Goal: Information Seeking & Learning: Learn about a topic

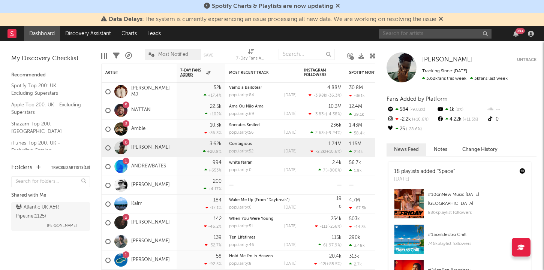
click at [394, 33] on input "text" at bounding box center [435, 33] width 112 height 9
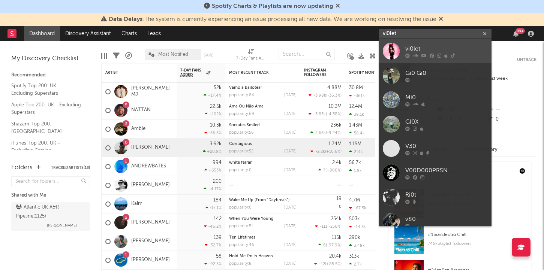
type input "vi0let"
click at [412, 48] on div "vi0let" at bounding box center [446, 48] width 82 height 9
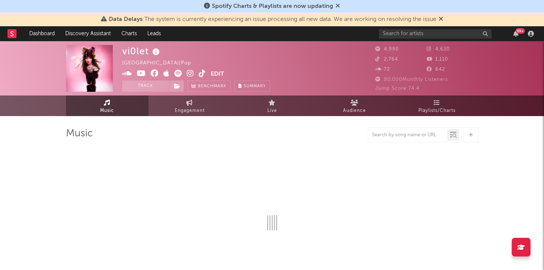
select select "6m"
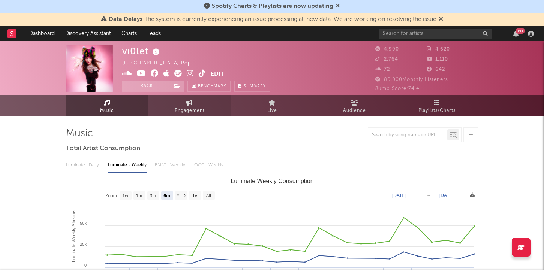
click at [203, 109] on span "Engagement" at bounding box center [190, 110] width 30 height 9
select select "1w"
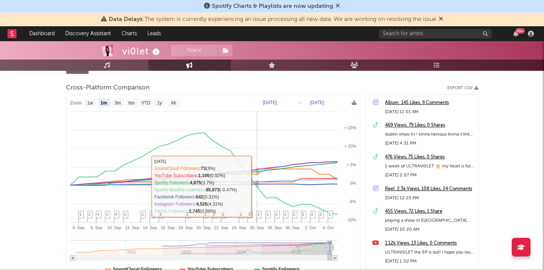
scroll to position [53, 0]
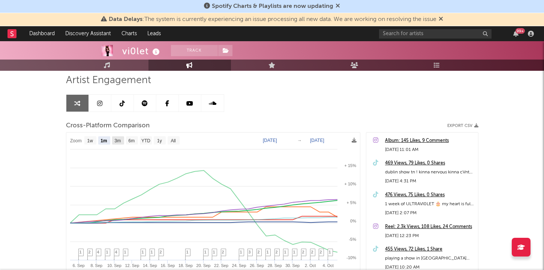
click at [121, 142] on text "3m" at bounding box center [117, 140] width 6 height 5
select select "3m"
type input "[DATE]"
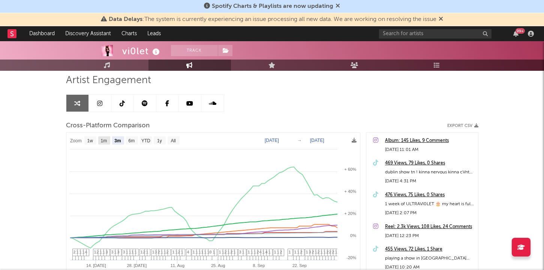
click at [106, 143] on rect at bounding box center [104, 140] width 12 height 8
select select "1m"
type input "[DATE]"
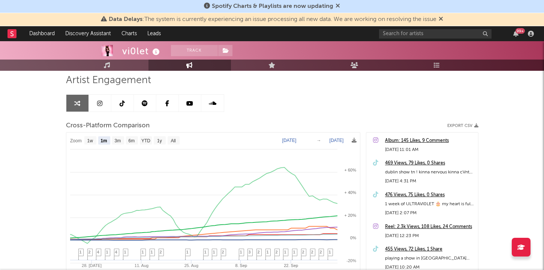
select select "1m"
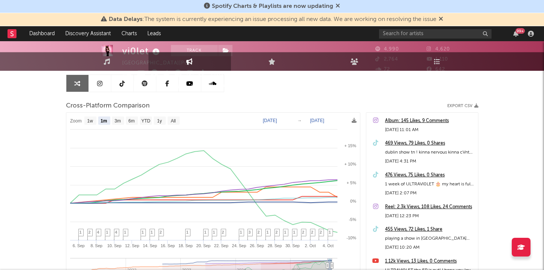
scroll to position [0, 0]
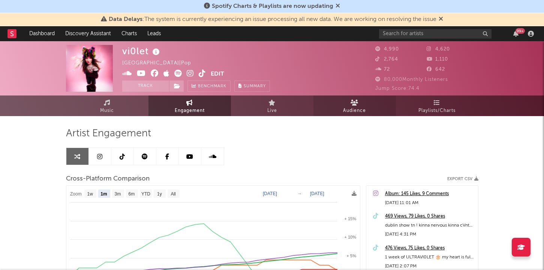
click at [350, 109] on span "Audience" at bounding box center [354, 110] width 23 height 9
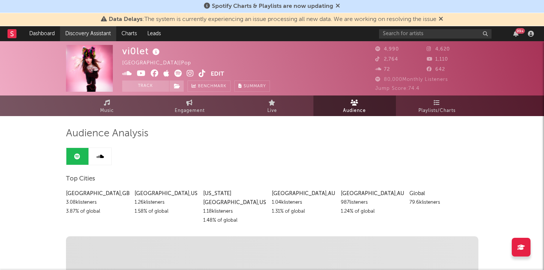
click at [67, 26] on link "Discovery Assistant" at bounding box center [88, 33] width 56 height 15
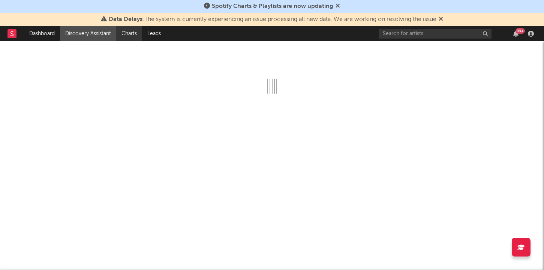
click at [132, 34] on link "Charts" at bounding box center [129, 33] width 26 height 15
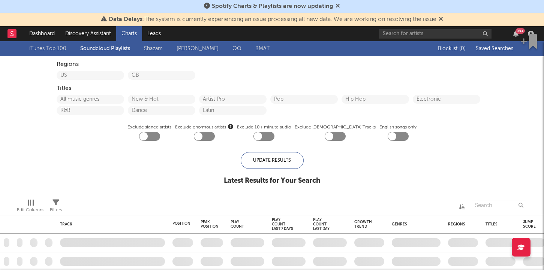
checkbox input "true"
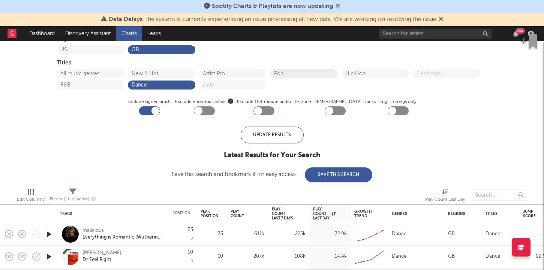
click at [284, 73] on button "Pop" at bounding box center [304, 73] width 60 height 5
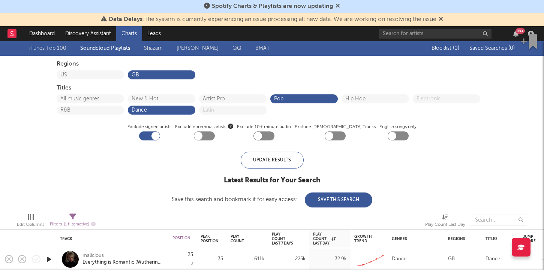
click at [58, 49] on link "iTunes Top 100" at bounding box center [47, 48] width 37 height 9
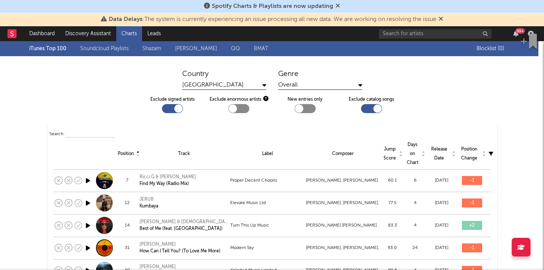
click at [118, 45] on link "Soundcloud Playlists" at bounding box center [104, 48] width 48 height 9
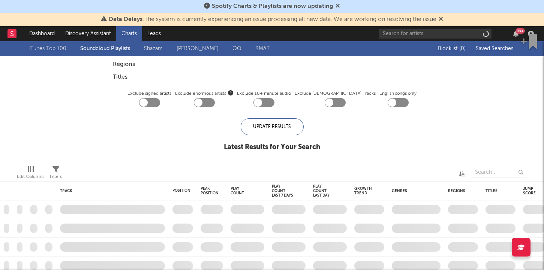
checkbox input "true"
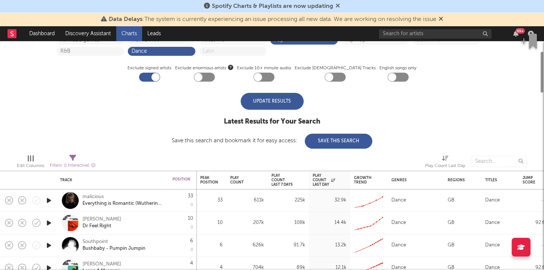
click at [281, 105] on div "Update Results" at bounding box center [272, 101] width 63 height 17
click at [138, 125] on div "iTunes Top 100 Soundcloud Playlists [PERSON_NAME] QQ BMAT Blocklist ( 0 ) Saved…" at bounding box center [272, 65] width 544 height 167
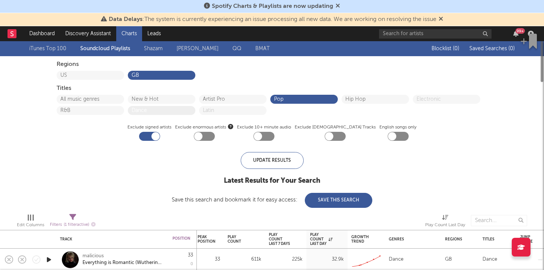
click at [151, 109] on button "Dance" at bounding box center [162, 110] width 60 height 5
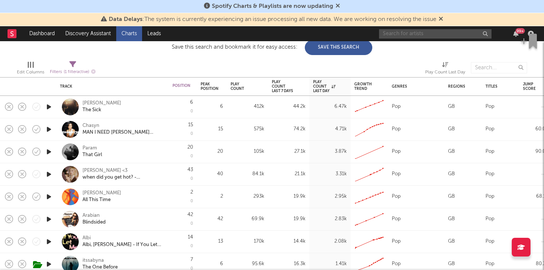
click at [400, 34] on input "text" at bounding box center [435, 33] width 112 height 9
type input "v"
type input "[PERSON_NAME]"
click at [97, 104] on div "[PERSON_NAME]" at bounding box center [101, 103] width 39 height 7
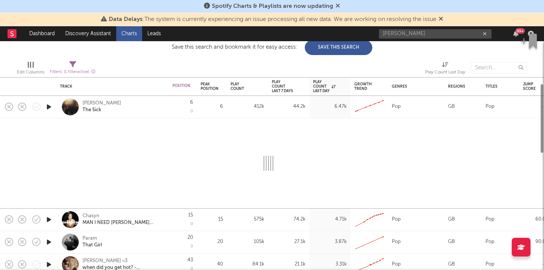
select select "1w"
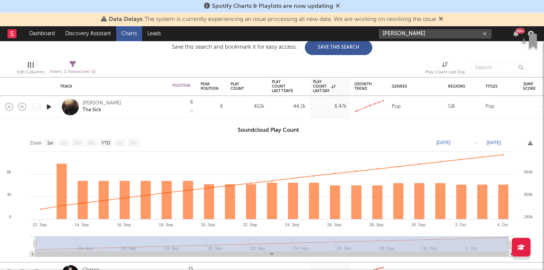
click at [403, 34] on input "[PERSON_NAME]" at bounding box center [435, 33] width 112 height 9
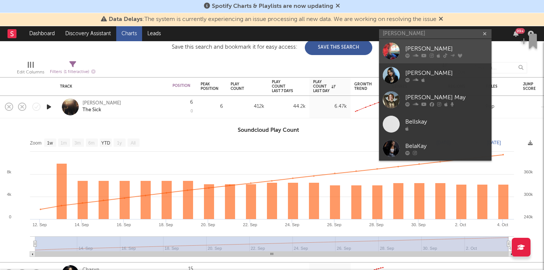
click at [407, 54] on icon at bounding box center [407, 55] width 4 height 4
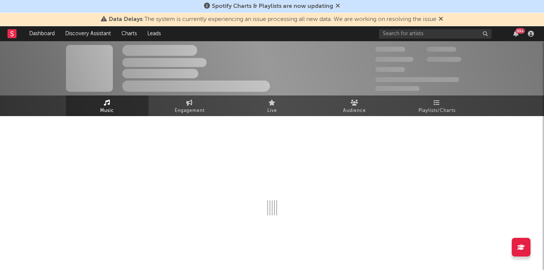
select select "1w"
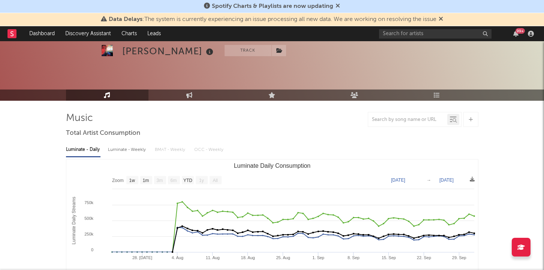
scroll to position [28, 0]
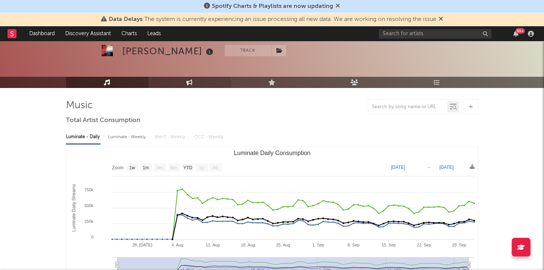
click at [188, 87] on link "Engagement" at bounding box center [189, 82] width 82 height 11
select select "1w"
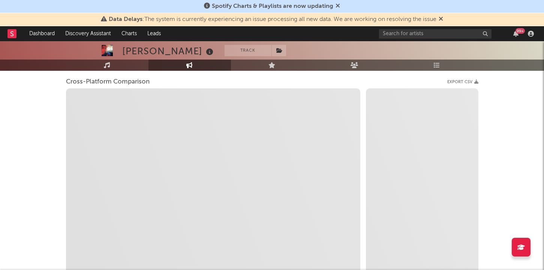
scroll to position [97, 0]
select select "1m"
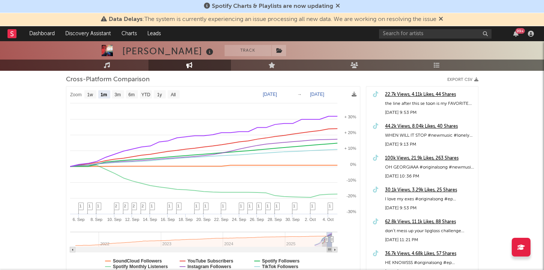
scroll to position [0, 0]
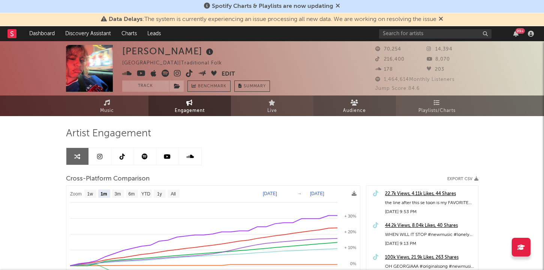
click at [354, 107] on span "Audience" at bounding box center [354, 110] width 23 height 9
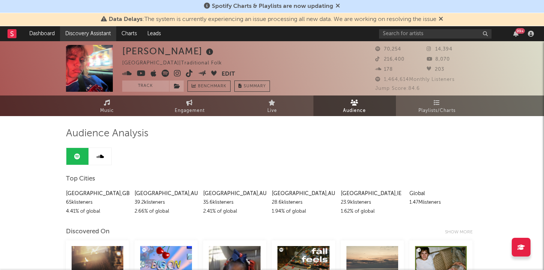
click at [88, 36] on link "Discovery Assistant" at bounding box center [88, 33] width 56 height 15
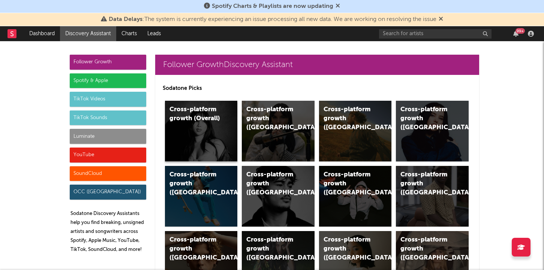
click at [207, 119] on div "Cross-platform growth (Overall)" at bounding box center [194, 114] width 51 height 18
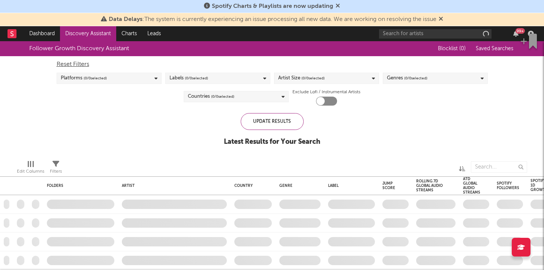
checkbox input "true"
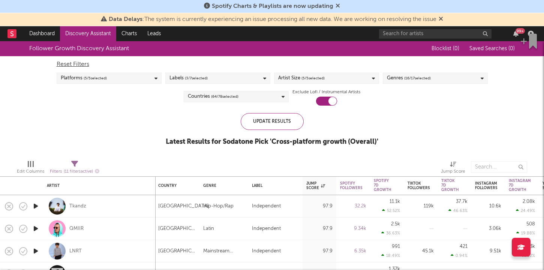
click at [232, 76] on div "Labels ( 3 / 7 selected)" at bounding box center [217, 78] width 105 height 11
click at [299, 58] on div "Reset Filters Platforms ( 5 / 5 selected) Labels ( 3 / 7 selected) Artist Size …" at bounding box center [272, 80] width 439 height 49
click at [302, 79] on span "( 5 / 5 selected)" at bounding box center [312, 78] width 23 height 9
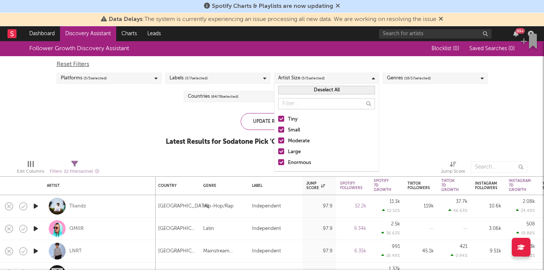
click at [407, 117] on div "Follower Growth Discovery Assistant Blocklist ( 0 ) Saved Searches ( 0 ) Reset …" at bounding box center [272, 97] width 544 height 113
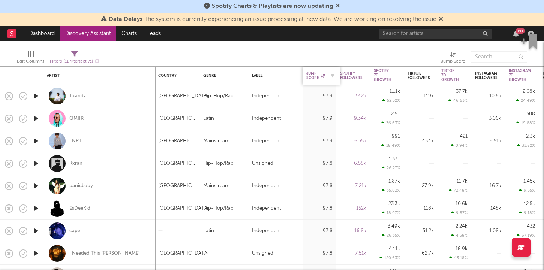
click at [310, 74] on div "Jump Score" at bounding box center [315, 75] width 19 height 9
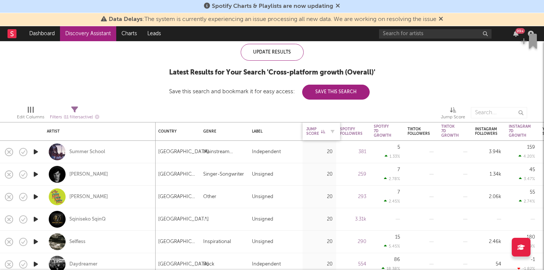
click at [311, 134] on div "Jump Score" at bounding box center [315, 131] width 19 height 9
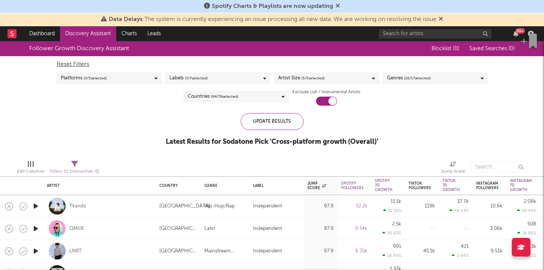
click at [418, 74] on span "( 16 / 17 selected)" at bounding box center [417, 78] width 27 height 9
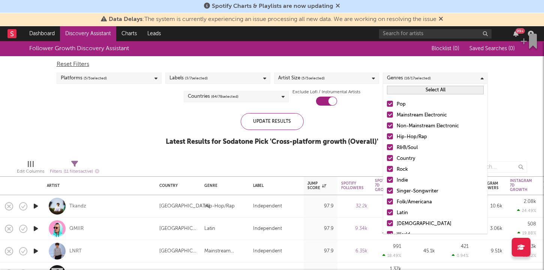
click at [413, 89] on button "Select All" at bounding box center [435, 90] width 97 height 9
click at [427, 90] on button "Deselect All" at bounding box center [435, 90] width 97 height 9
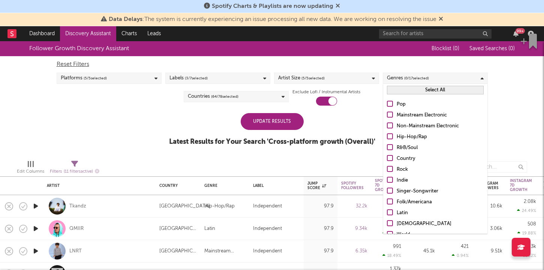
click at [387, 104] on div at bounding box center [390, 104] width 6 height 6
click at [387, 104] on input "Pop" at bounding box center [387, 104] width 0 height 9
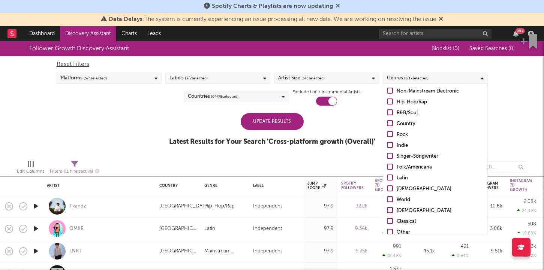
click at [388, 156] on div at bounding box center [390, 156] width 6 height 6
click at [387, 156] on input "Singer-Songwriter" at bounding box center [387, 156] width 0 height 9
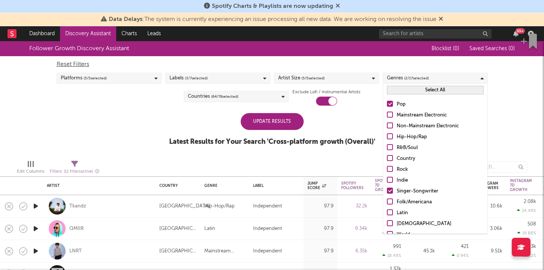
click at [389, 114] on div at bounding box center [390, 115] width 6 height 6
click at [387, 114] on input "Mainstream Electronic" at bounding box center [387, 115] width 0 height 9
click at [389, 146] on div at bounding box center [390, 147] width 6 height 6
click at [387, 146] on input "R&B/Soul" at bounding box center [387, 148] width 0 height 9
click at [388, 183] on div at bounding box center [390, 180] width 6 height 6
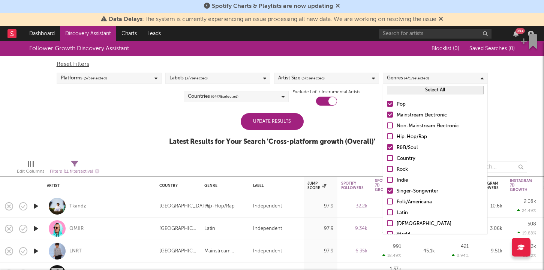
click at [387, 183] on input "Indie" at bounding box center [387, 180] width 0 height 9
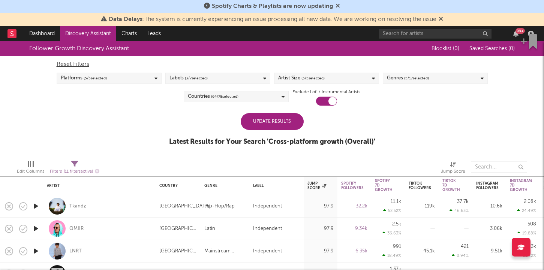
click at [354, 132] on div "Update Results Latest Results for Your Search ' Cross-platform growth (Overall)…" at bounding box center [272, 133] width 206 height 41
click at [293, 122] on div "Update Results" at bounding box center [272, 121] width 63 height 17
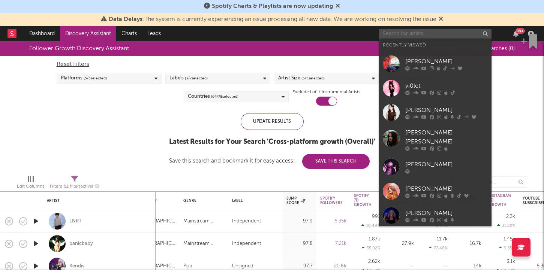
click at [404, 33] on input "text" at bounding box center [435, 33] width 112 height 9
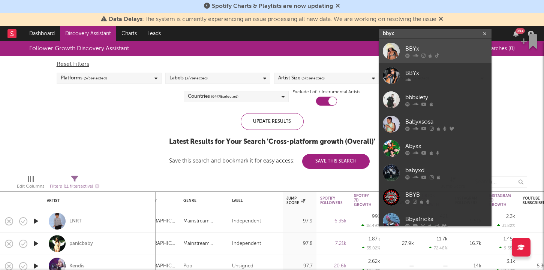
type input "bbyx"
click at [415, 53] on icon at bounding box center [416, 55] width 6 height 4
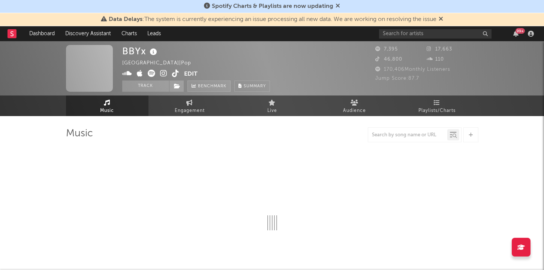
select select "6m"
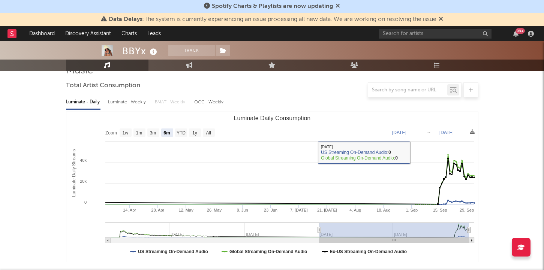
scroll to position [49, 0]
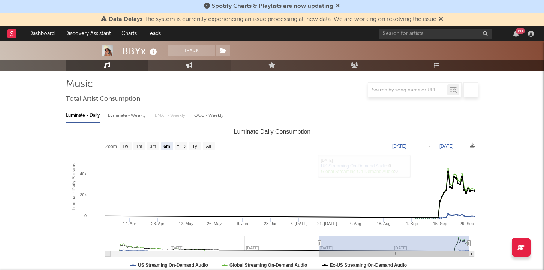
click at [186, 66] on link "Engagement" at bounding box center [189, 65] width 82 height 11
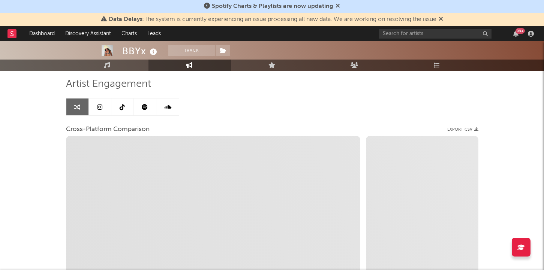
select select "1w"
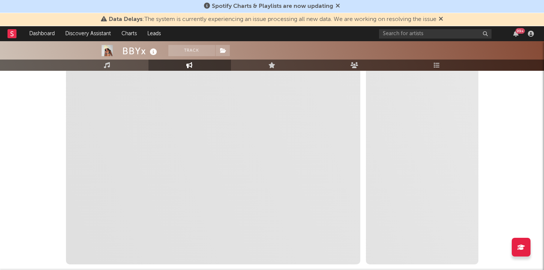
select select "1m"
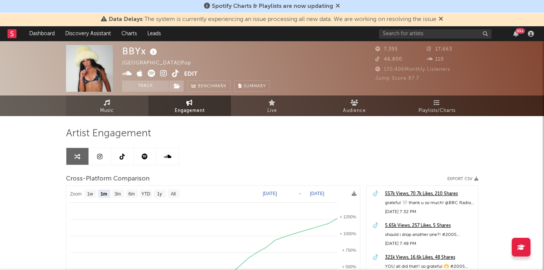
click at [115, 108] on link "Music" at bounding box center [107, 106] width 82 height 21
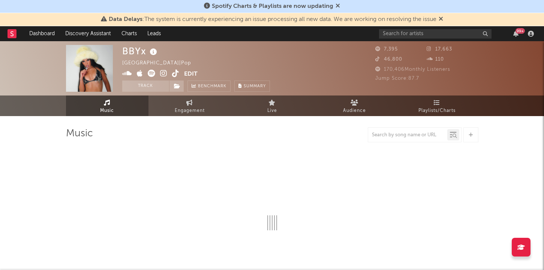
select select "6m"
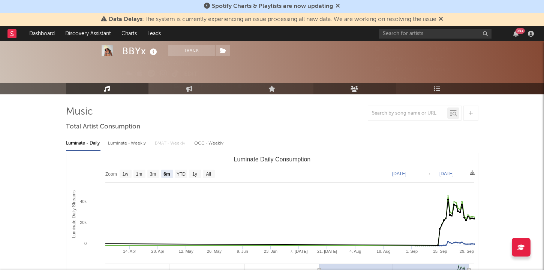
click at [365, 90] on link "Audience" at bounding box center [354, 89] width 82 height 12
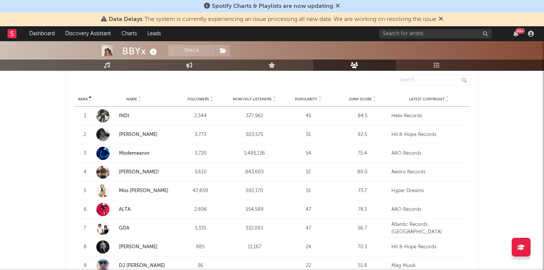
scroll to position [288, 0]
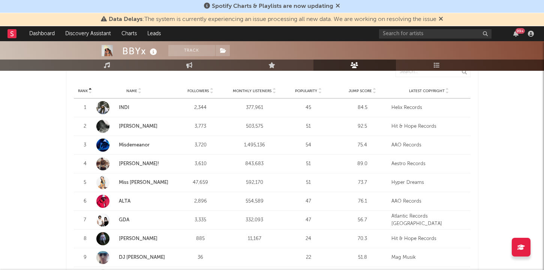
click at [245, 90] on span "Monthly Listeners" at bounding box center [252, 91] width 39 height 4
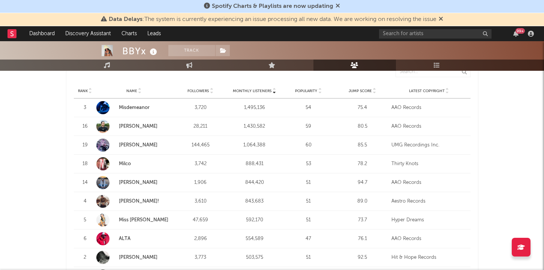
click at [245, 90] on span "Monthly Listeners" at bounding box center [252, 91] width 39 height 4
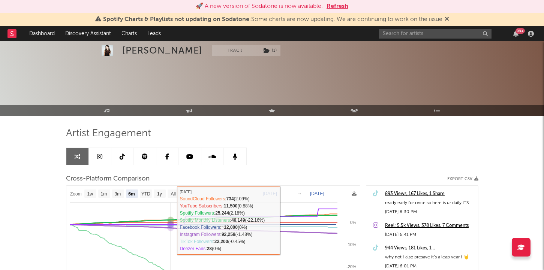
select select "6m"
